Goal: Information Seeking & Learning: Compare options

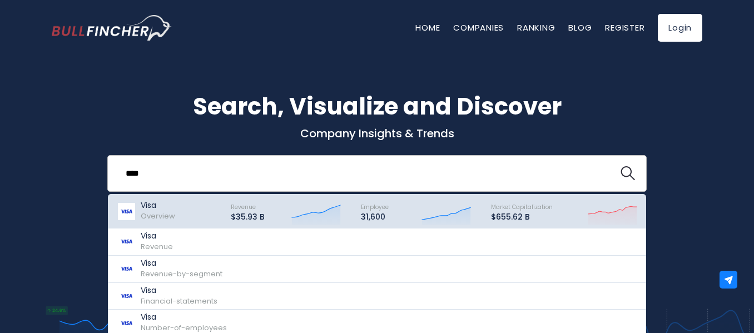
type input "****"
click at [252, 207] on span "Revenue" at bounding box center [243, 207] width 25 height 8
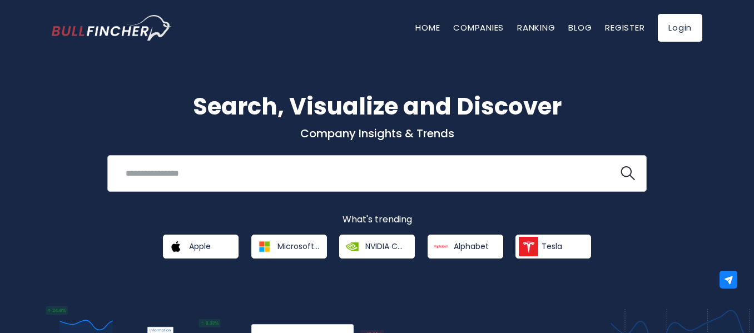
click at [344, 175] on input "search" at bounding box center [363, 173] width 488 height 21
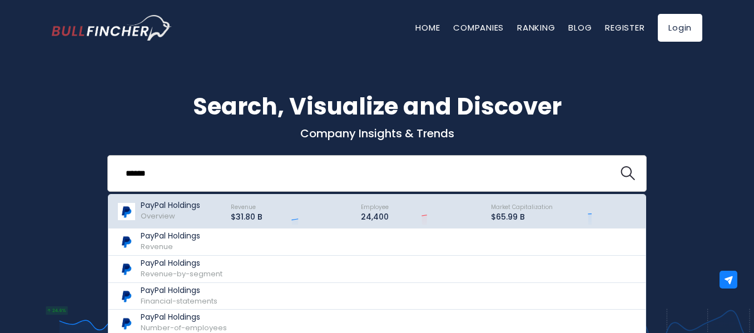
type input "******"
click at [227, 213] on div "Revenue $31.80 B Created with Highcharts 12.1.2" at bounding box center [286, 211] width 130 height 28
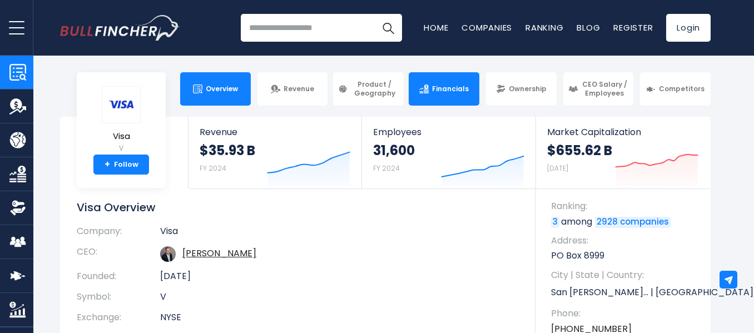
click at [422, 86] on img at bounding box center [423, 88] width 9 height 9
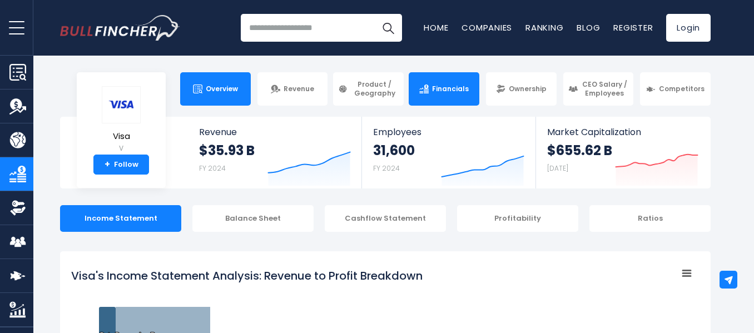
click at [220, 86] on span "Overview" at bounding box center [222, 88] width 32 height 9
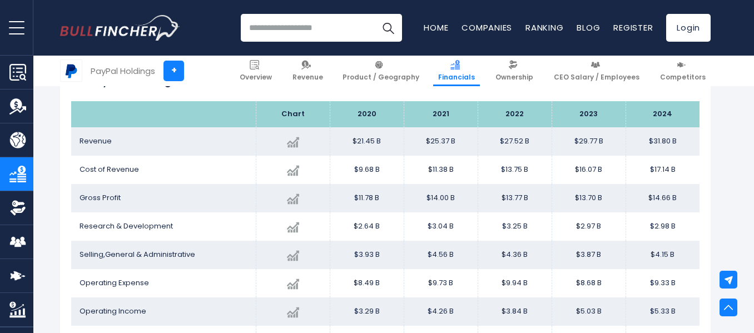
scroll to position [669, 0]
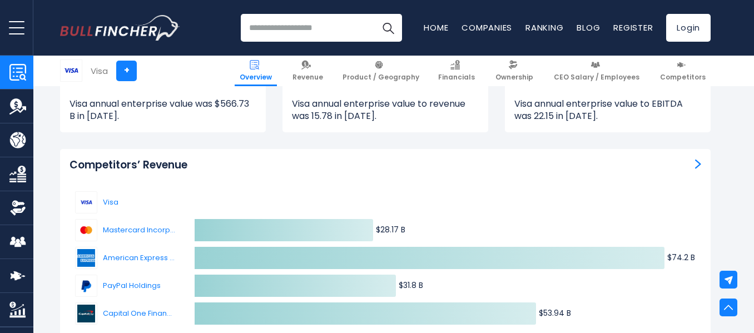
scroll to position [3257, 0]
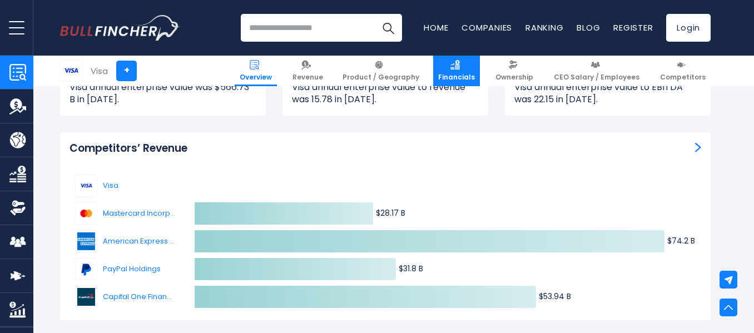
click at [463, 81] on span "Financials" at bounding box center [456, 77] width 37 height 9
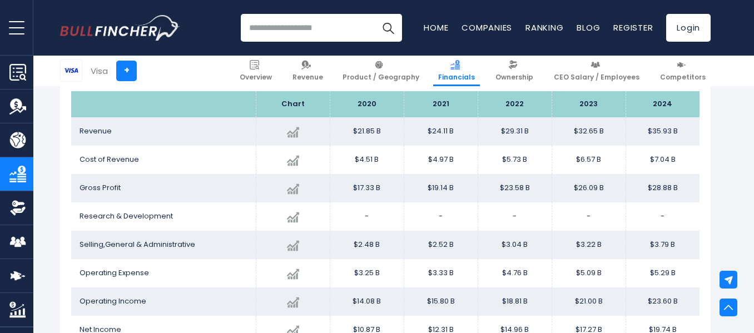
scroll to position [670, 0]
